Goal: Find specific page/section: Find specific page/section

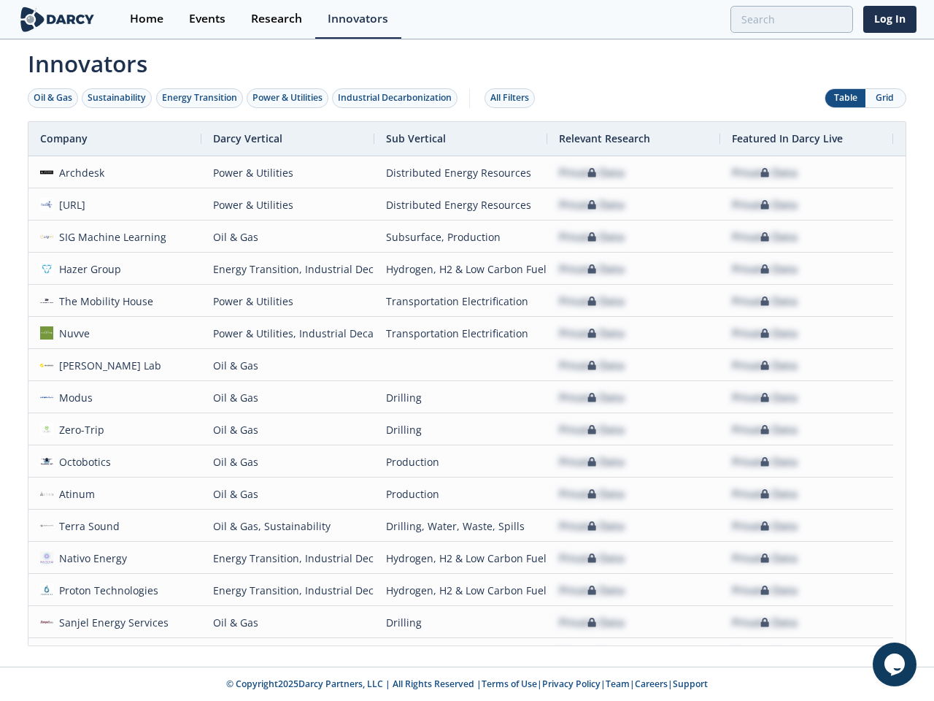
click at [53, 98] on div "Oil & Gas" at bounding box center [53, 97] width 39 height 13
click at [118, 98] on div "Sustainability" at bounding box center [117, 97] width 58 height 13
click at [200, 98] on div "Energy Transition" at bounding box center [199, 97] width 75 height 13
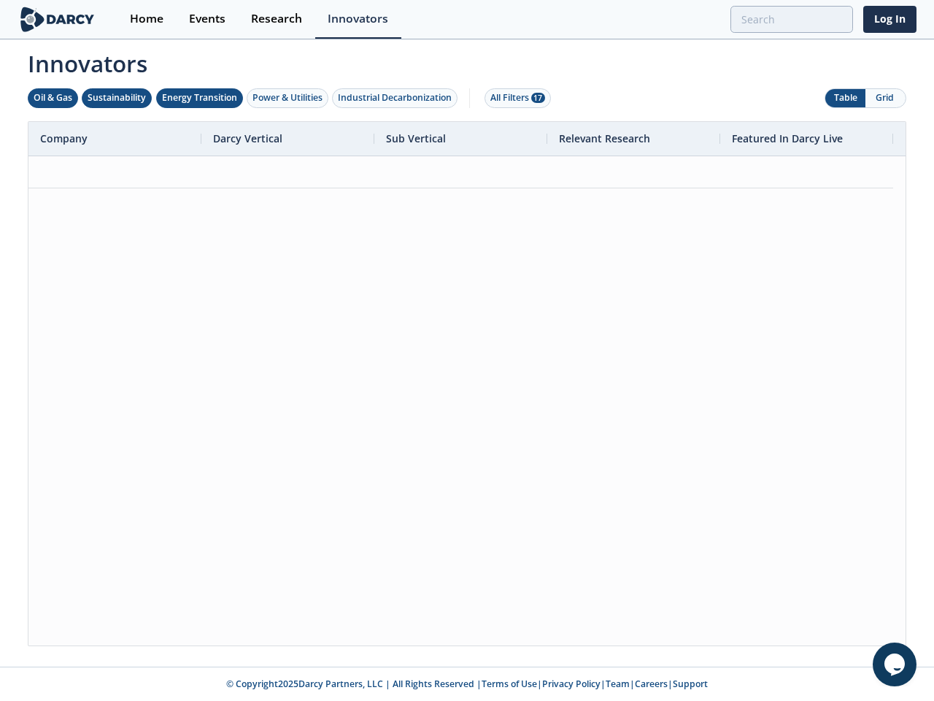
click at [289, 98] on div "Power & Utilities" at bounding box center [288, 97] width 70 height 13
click at [398, 98] on div "Industrial Decarbonization" at bounding box center [395, 97] width 114 height 13
click at [514, 98] on div "All Filters 28" at bounding box center [518, 97] width 55 height 13
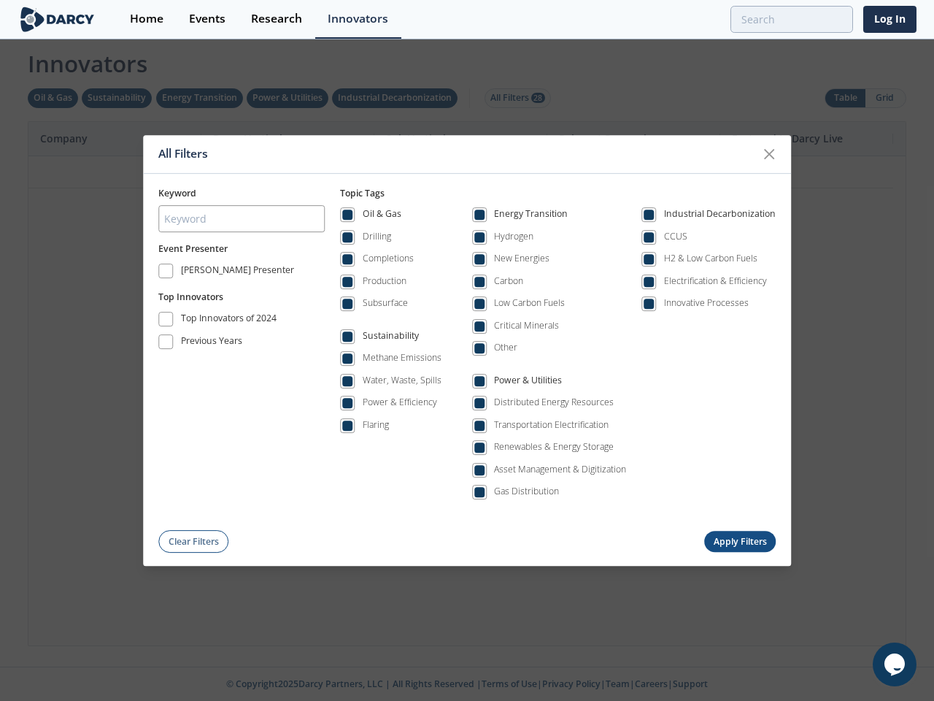
click at [845, 98] on div "All Filters Keyword Event Presenter [PERSON_NAME] Presenter Top Innovators Top …" at bounding box center [467, 350] width 934 height 701
